Goal: Check status: Check status

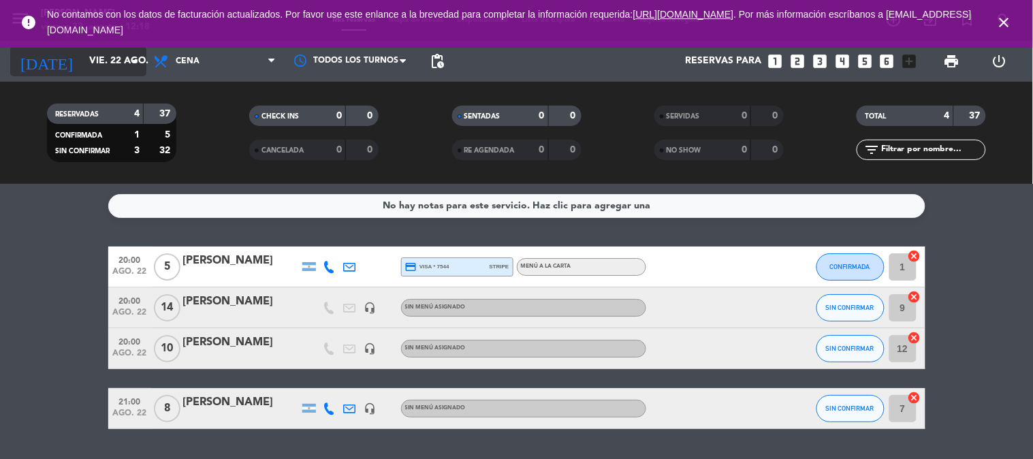
click at [102, 64] on input "vie. 22 ago." at bounding box center [146, 61] width 129 height 25
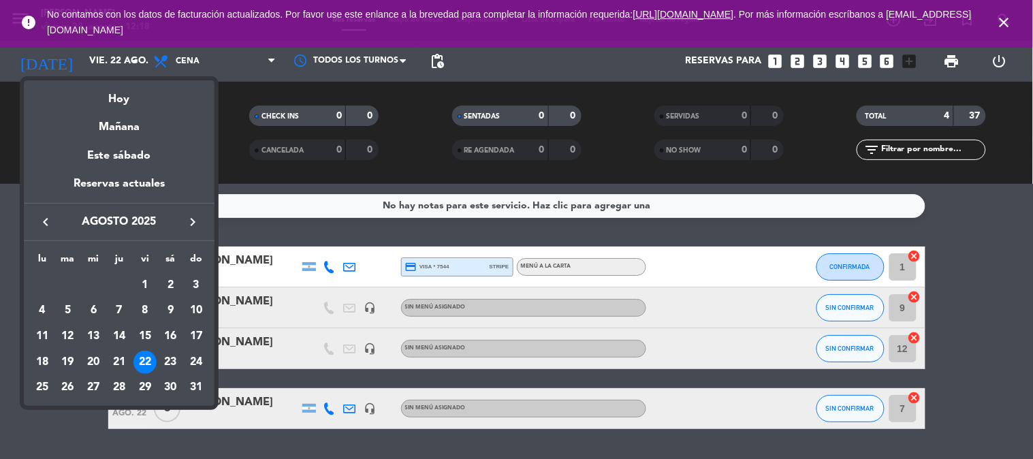
click at [171, 357] on div "23" at bounding box center [170, 362] width 23 height 23
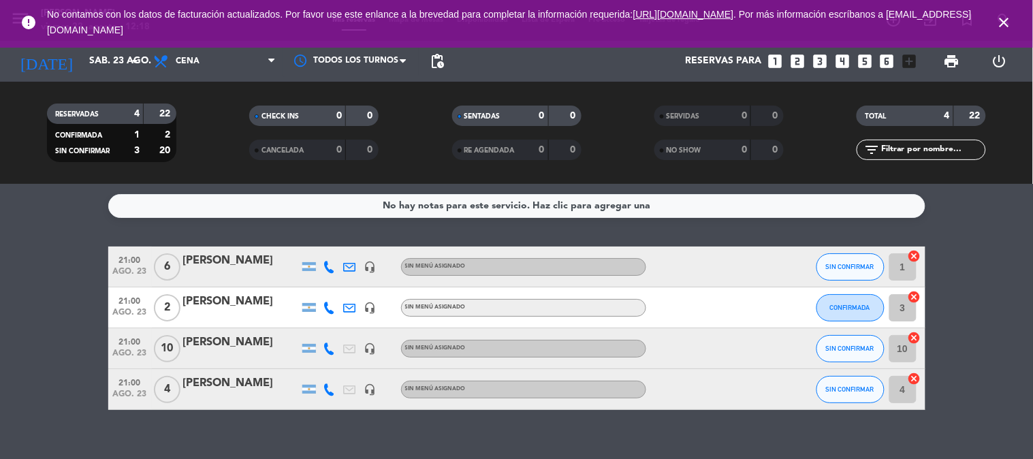
scroll to position [18, 0]
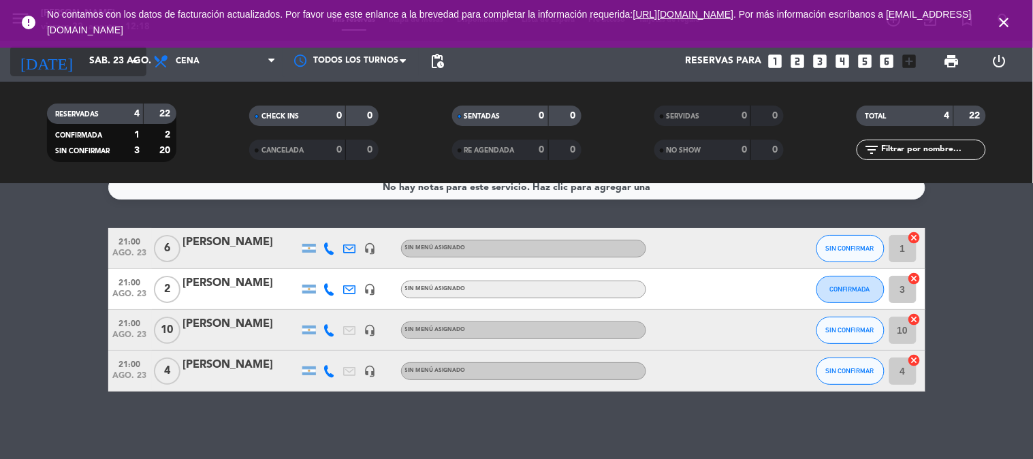
click at [97, 64] on input "sáb. 23 ago." at bounding box center [146, 61] width 129 height 25
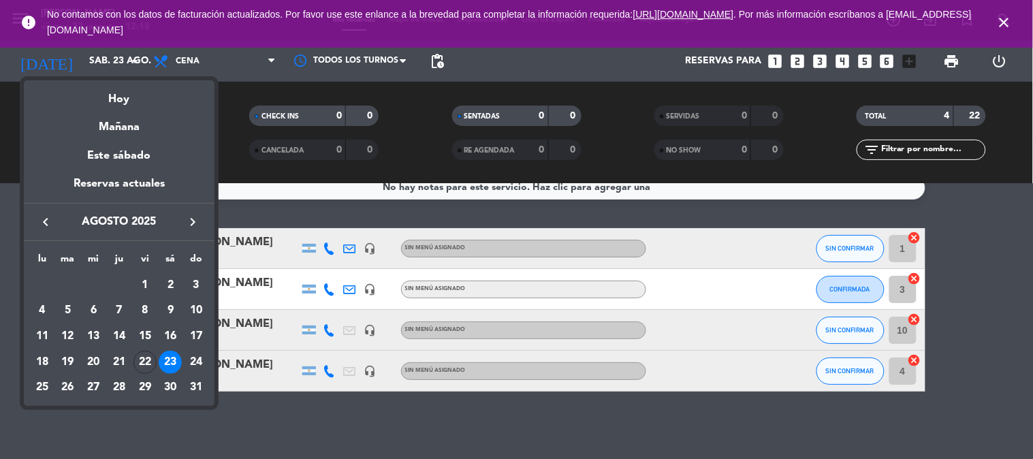
drag, startPoint x: 148, startPoint y: 362, endPoint x: 134, endPoint y: 364, distance: 13.9
click at [144, 360] on div "22" at bounding box center [144, 362] width 23 height 23
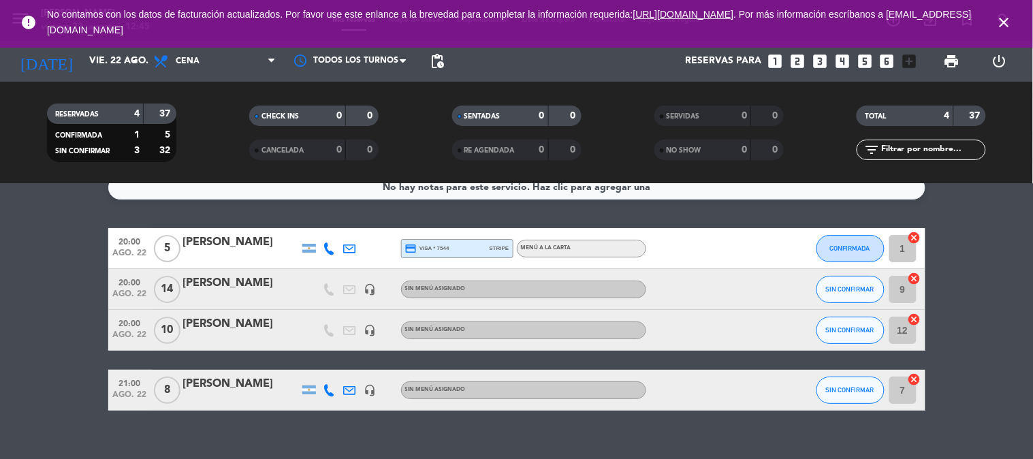
click at [211, 249] on div "[PERSON_NAME]" at bounding box center [241, 243] width 116 height 18
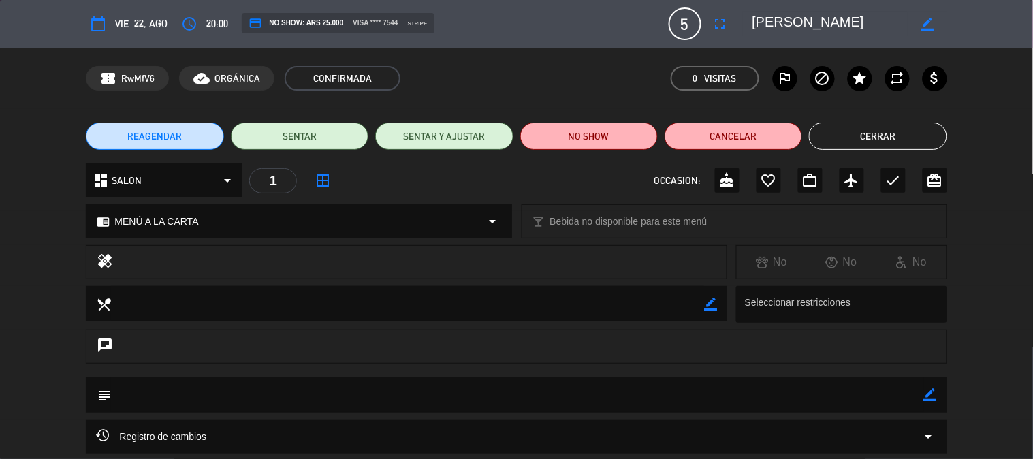
click at [908, 139] on button "Cerrar" at bounding box center [878, 136] width 138 height 27
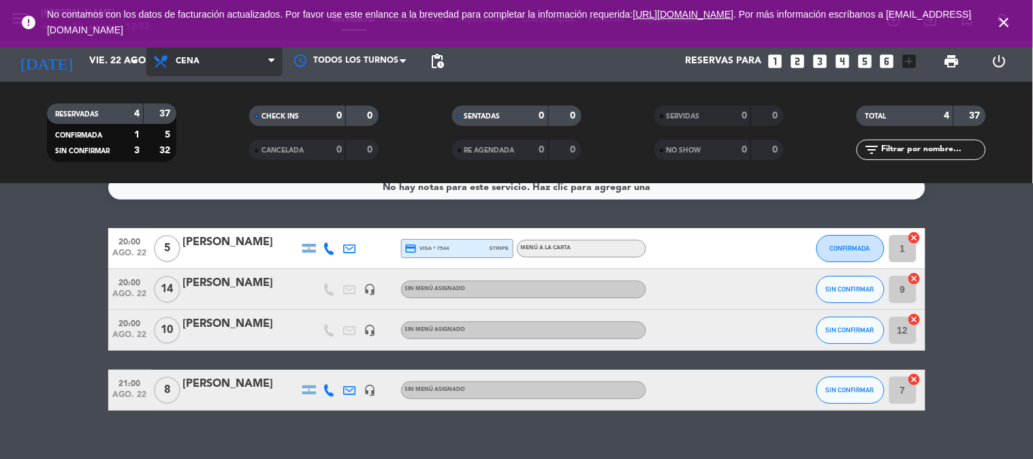
click at [204, 75] on span "Cena" at bounding box center [214, 61] width 136 height 30
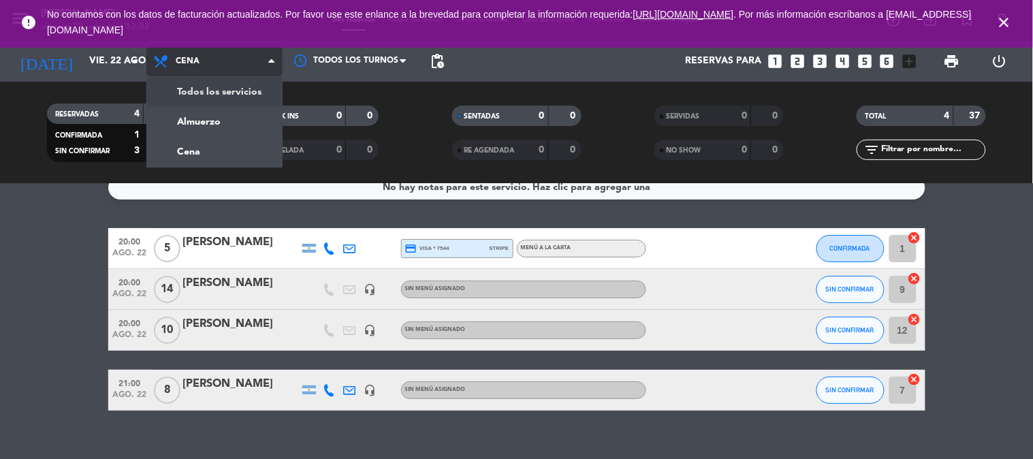
click at [242, 90] on div "menu [PERSON_NAME][DATE] 22. agosto - 12:52 Mis reservas Mapa de mesas Disponib…" at bounding box center [516, 92] width 1033 height 184
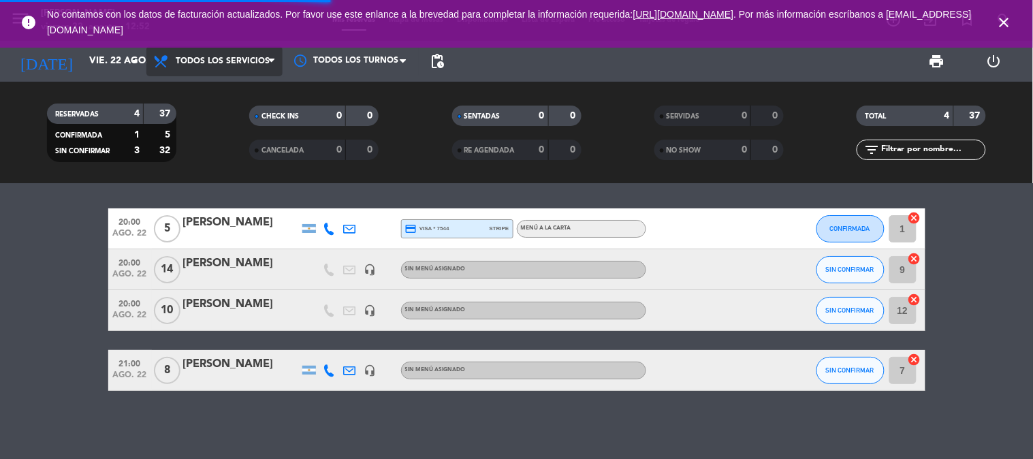
scroll to position [0, 0]
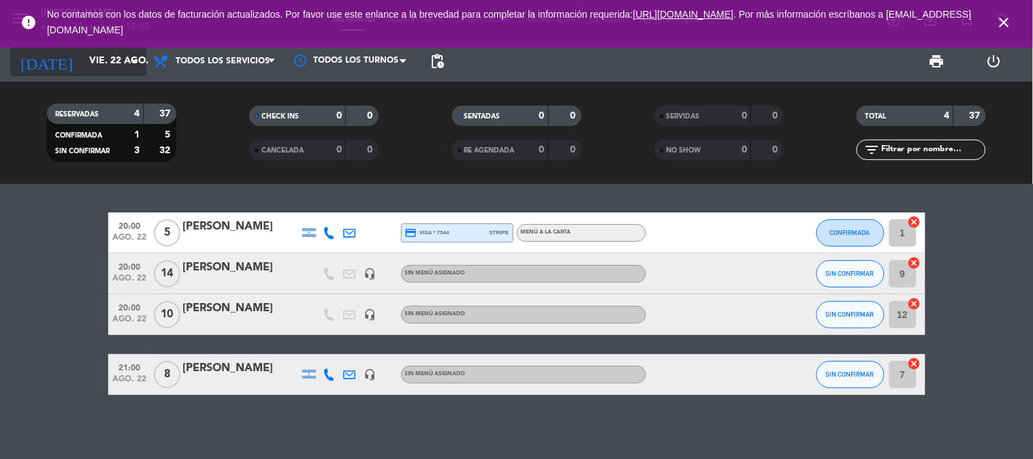
click at [82, 57] on input "vie. 22 ago." at bounding box center [146, 61] width 129 height 25
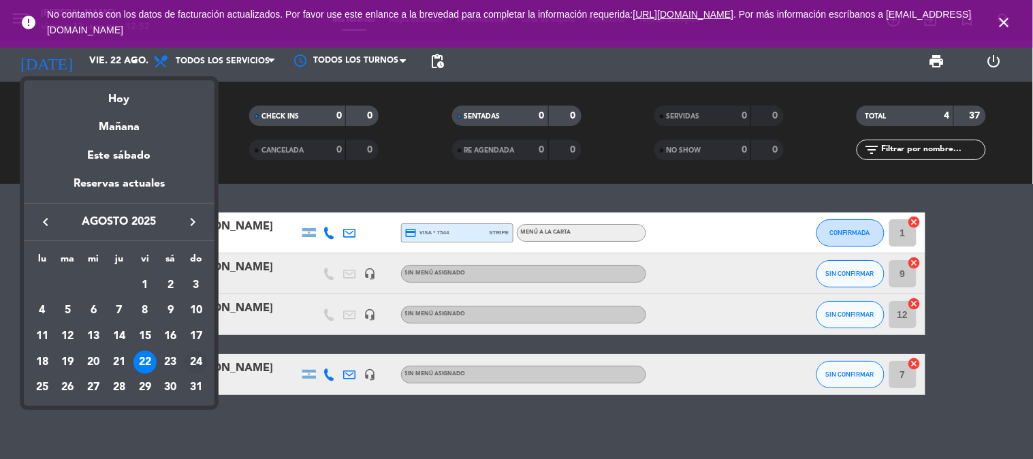
click at [188, 358] on div "24" at bounding box center [196, 362] width 23 height 23
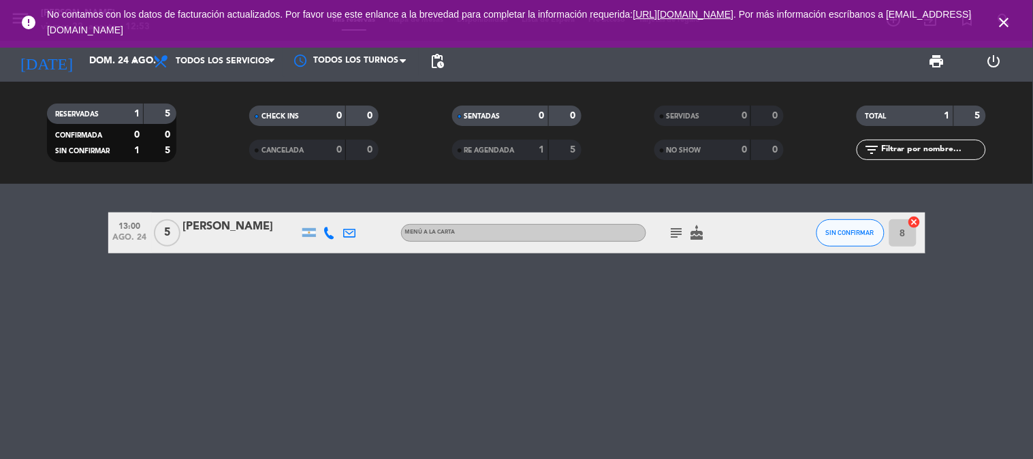
click at [196, 222] on div "[PERSON_NAME]" at bounding box center [241, 227] width 116 height 18
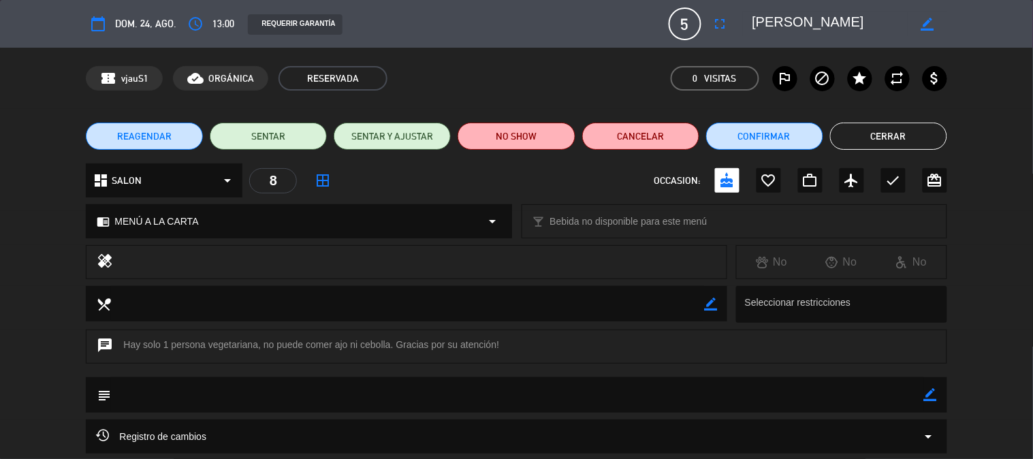
click at [895, 140] on button "Cerrar" at bounding box center [888, 136] width 117 height 27
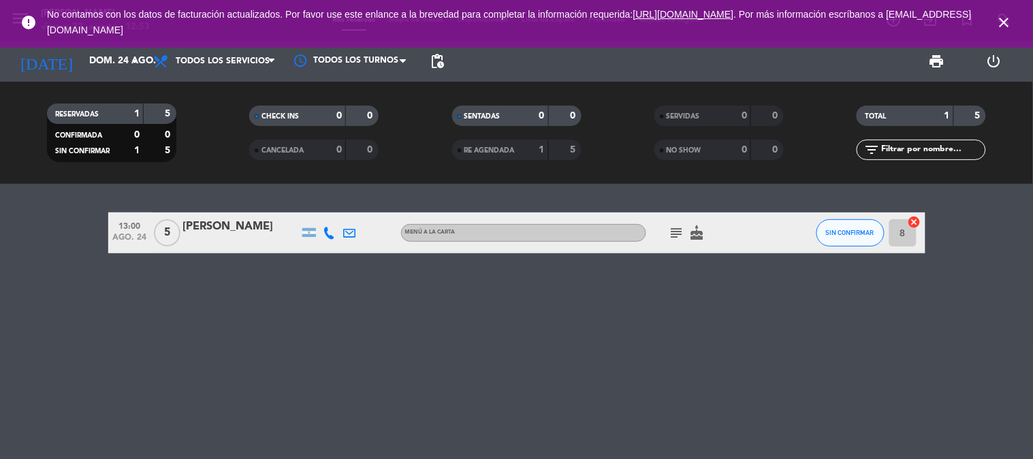
click at [210, 235] on div "[PERSON_NAME]" at bounding box center [241, 227] width 116 height 18
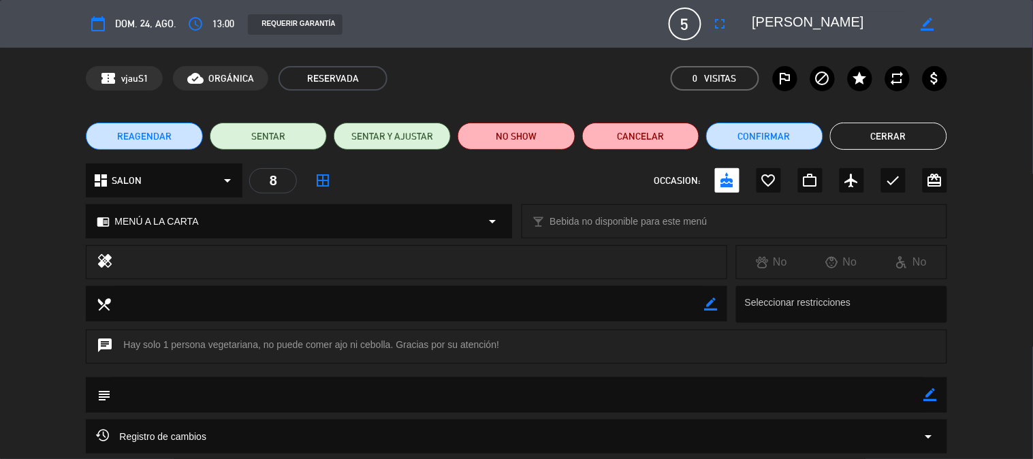
click at [889, 130] on button "Cerrar" at bounding box center [888, 136] width 117 height 27
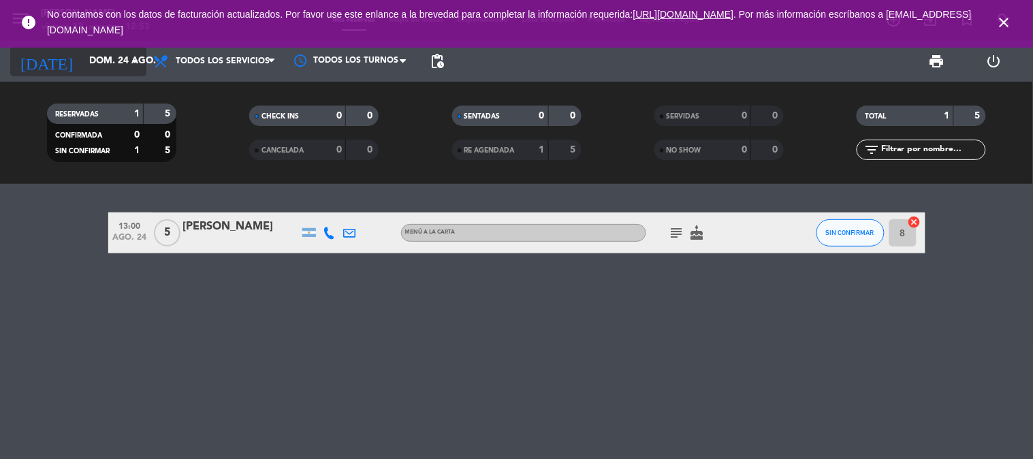
click at [107, 58] on input "dom. 24 ago." at bounding box center [146, 61] width 129 height 25
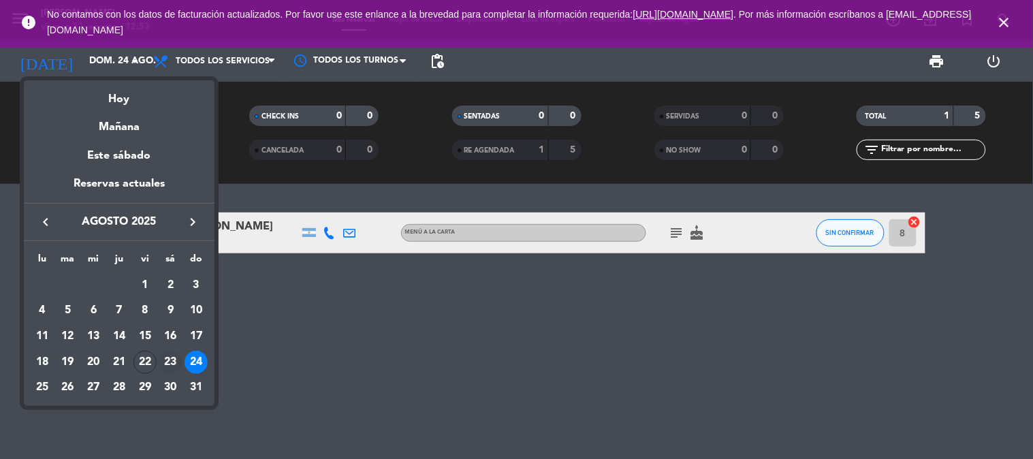
click at [168, 357] on div "23" at bounding box center [170, 362] width 23 height 23
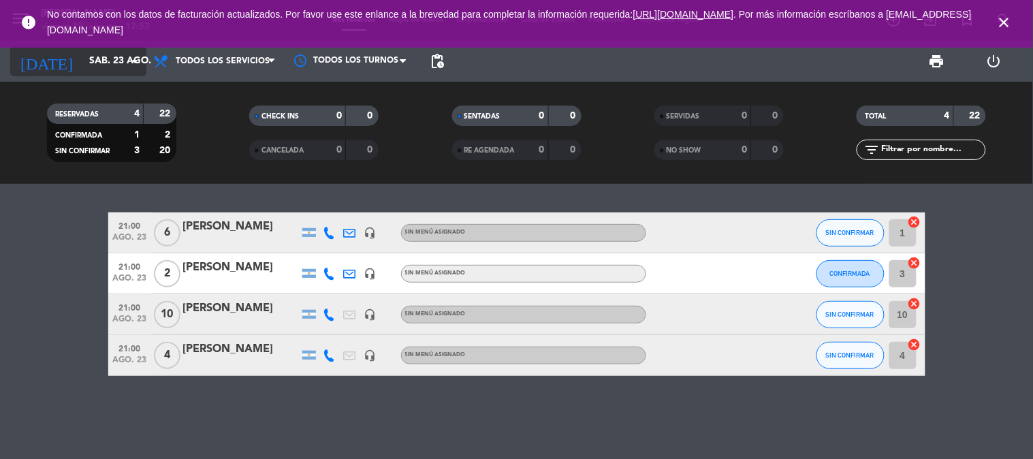
click at [85, 65] on input "sáb. 23 ago." at bounding box center [146, 61] width 129 height 25
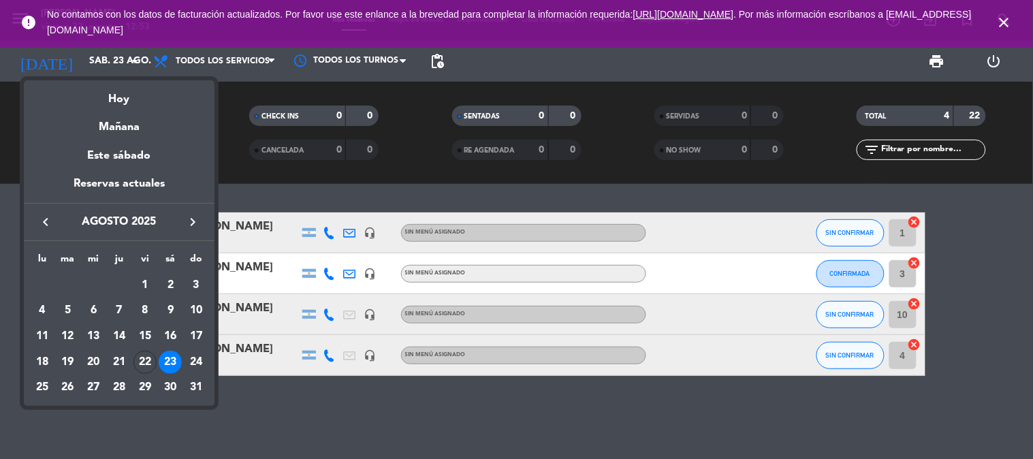
click at [141, 373] on td "22" at bounding box center [145, 362] width 26 height 26
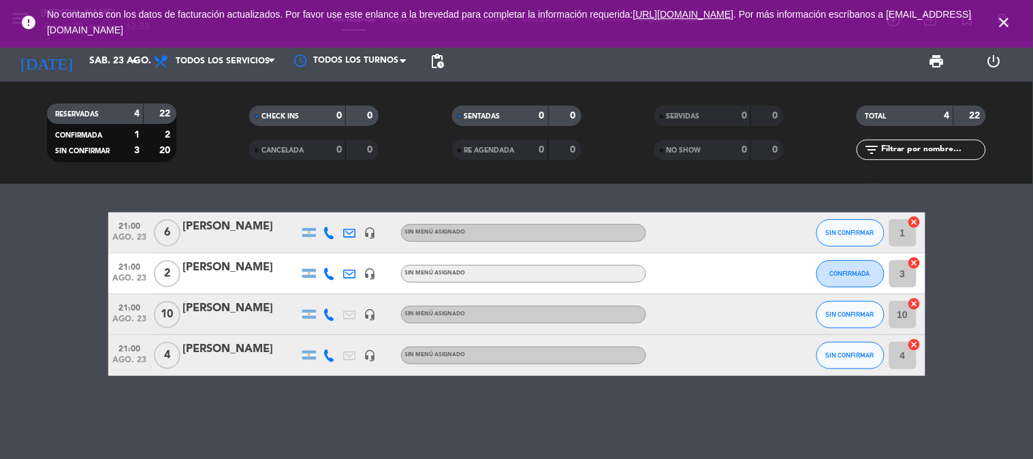
type input "vie. 22 ago."
